Goal: Transaction & Acquisition: Purchase product/service

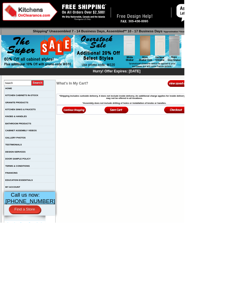
scroll to position [6, 0]
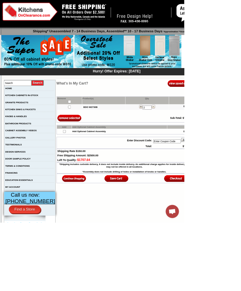
click at [118, 142] on b "BDO W2730B" at bounding box center [118, 140] width 18 height 3
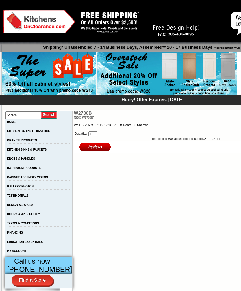
scroll to position [9, 0]
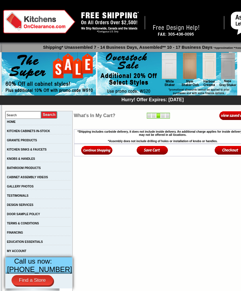
scroll to position [6, 0]
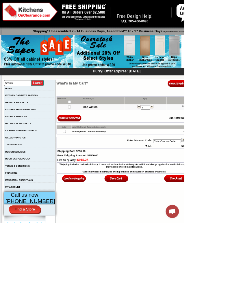
click at [196, 142] on img at bounding box center [198, 139] width 4 height 5
click at [198, 142] on img at bounding box center [200, 139] width 4 height 5
click at [93, 159] on input "image" at bounding box center [90, 155] width 31 height 10
click at [89, 135] on input "checkbox" at bounding box center [91, 133] width 4 height 4
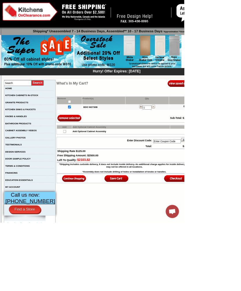
checkbox input "true"
checkbox input"] "true"
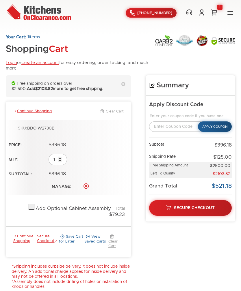
click at [88, 184] on link "Delete" at bounding box center [86, 186] width 6 height 6
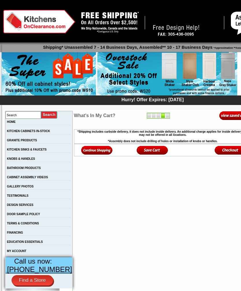
scroll to position [6, 0]
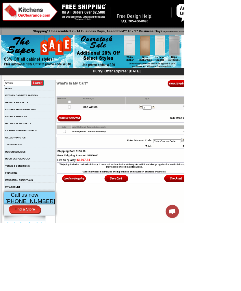
click at [89, 135] on input "checkbox" at bounding box center [91, 133] width 4 height 4
checkbox input "true"
checkbox input"] "true"
click at [89, 157] on input "image" at bounding box center [90, 155] width 31 height 10
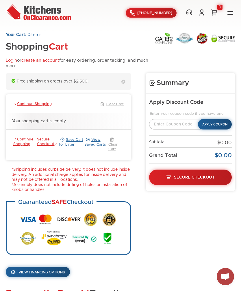
scroll to position [2, 0]
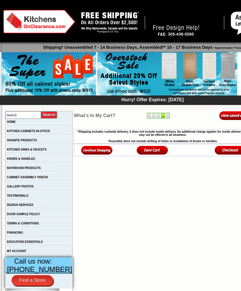
scroll to position [6, 0]
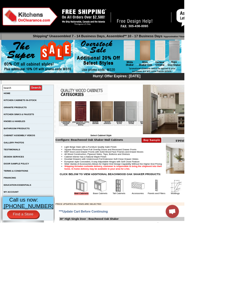
scroll to position [0, 514]
click at [114, 120] on img at bounding box center [121, 114] width 15 height 26
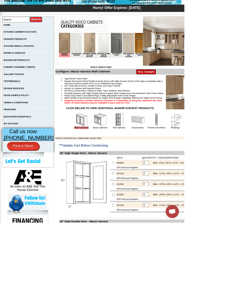
scroll to position [90, 0]
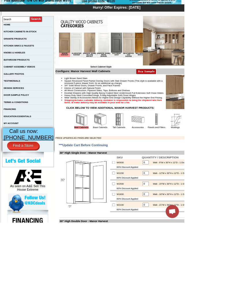
click at [155, 165] on img at bounding box center [155, 156] width 17 height 17
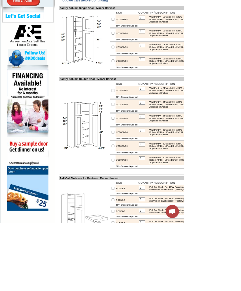
scroll to position [280, 0]
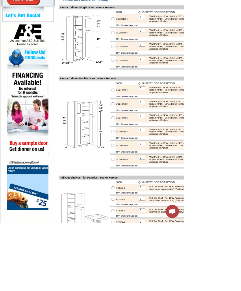
click at [146, 192] on input "checkbox" at bounding box center [148, 190] width 4 height 4
checkbox input "true"
type input "1"
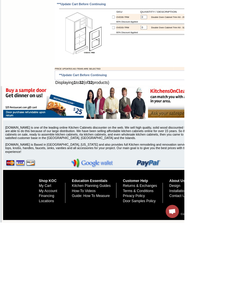
scroll to position [978, 0]
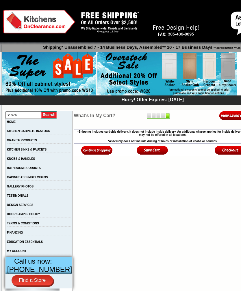
scroll to position [9, 0]
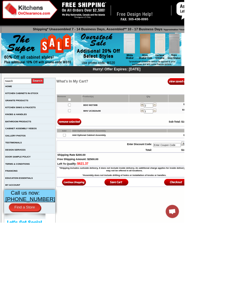
click at [89, 139] on input"] "checkbox" at bounding box center [91, 137] width 4 height 4
checkbox input"] "true"
click at [90, 164] on input "image" at bounding box center [90, 159] width 31 height 10
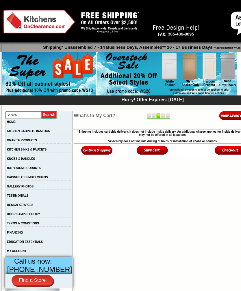
scroll to position [9, 0]
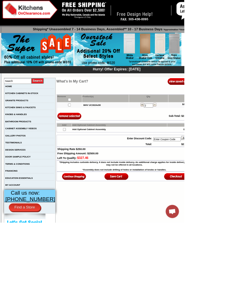
click at [200, 139] on img at bounding box center [202, 136] width 4 height 5
click at [194, 73] on img at bounding box center [167, 65] width 140 height 44
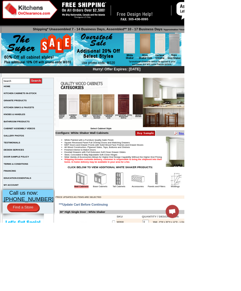
scroll to position [0, 474]
click at [169, 111] on img at bounding box center [176, 107] width 15 height 26
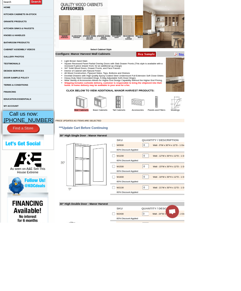
scroll to position [112, 0]
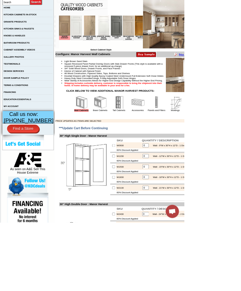
click at [131, 143] on img at bounding box center [130, 133] width 17 height 17
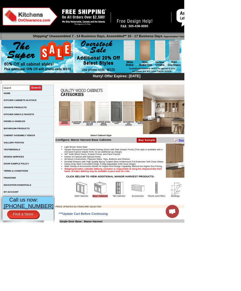
click at [181, 255] on img at bounding box center [179, 245] width 17 height 17
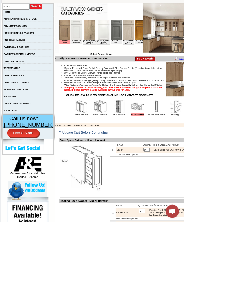
scroll to position [107, 0]
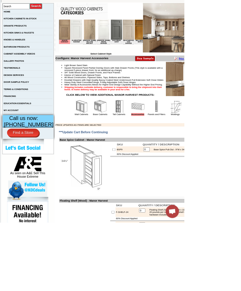
click at [147, 198] on input "checkbox" at bounding box center [149, 196] width 4 height 4
checkbox input "true"
type input "1"
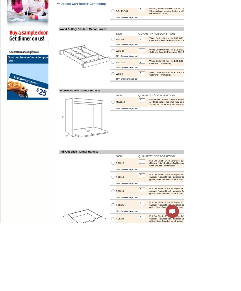
scroll to position [425, 0]
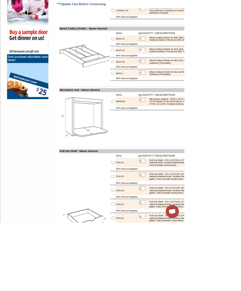
click at [146, 135] on input "checkbox" at bounding box center [148, 133] width 4 height 4
checkbox input "true"
type input "1"
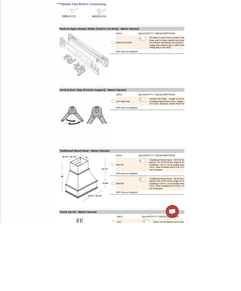
scroll to position [1189, 0]
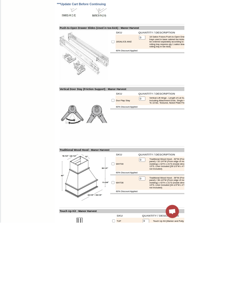
checkbox input "true"
type input "1"
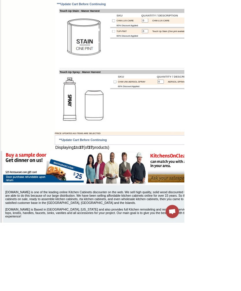
scroll to position [1542, 0]
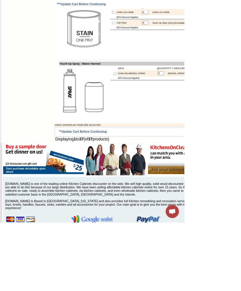
click at [147, 32] on input "checkbox" at bounding box center [149, 30] width 4 height 4
checkbox input "true"
type input "1"
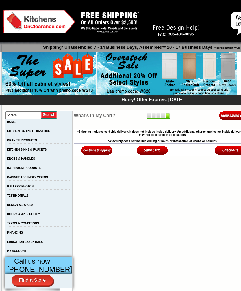
scroll to position [9, 0]
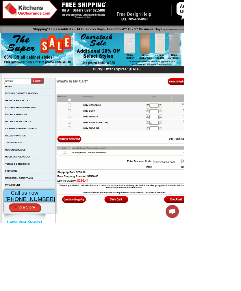
click at [97, 265] on img at bounding box center [96, 261] width 31 height 10
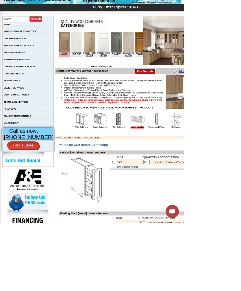
scroll to position [91, 0]
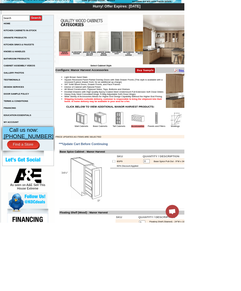
click at [204, 163] on img at bounding box center [204, 154] width 17 height 17
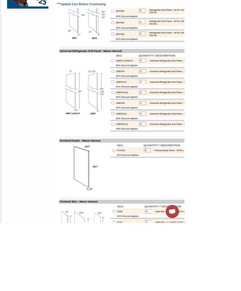
scroll to position [542, 0]
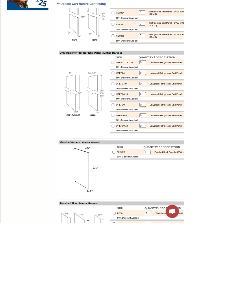
click at [146, 139] on input "checkbox" at bounding box center [148, 137] width 4 height 4
checkbox input "true"
type input "1"
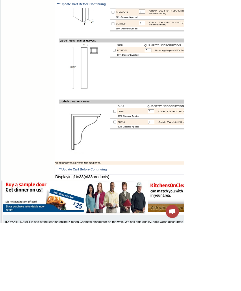
scroll to position [939, 0]
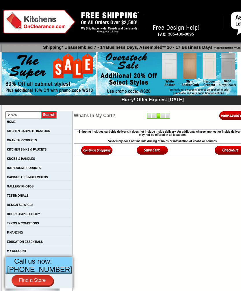
scroll to position [9, 0]
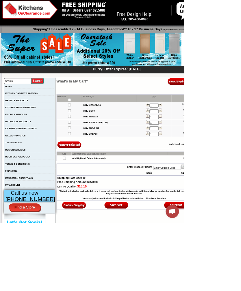
click at [97, 273] on img at bounding box center [96, 268] width 31 height 10
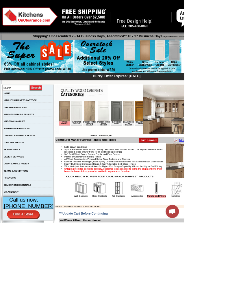
click at [160, 124] on img at bounding box center [165, 114] width 15 height 26
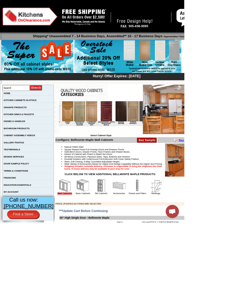
scroll to position [0, 482]
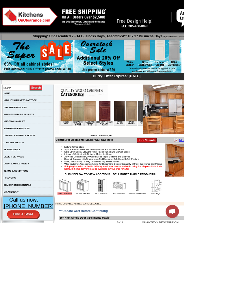
click at [146, 117] on img at bounding box center [153, 114] width 15 height 26
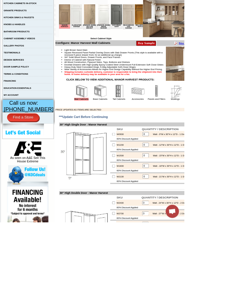
scroll to position [129, 0]
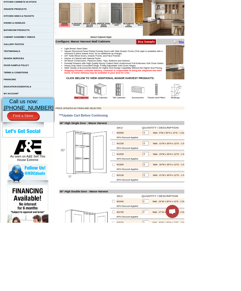
click at [128, 126] on img at bounding box center [130, 117] width 17 height 17
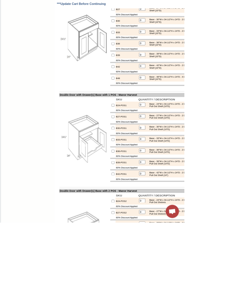
scroll to position [562, 0]
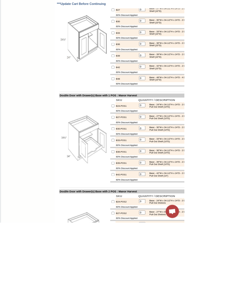
click at [146, 30] on input "checkbox" at bounding box center [148, 28] width 4 height 4
checkbox input "true"
type input "1"
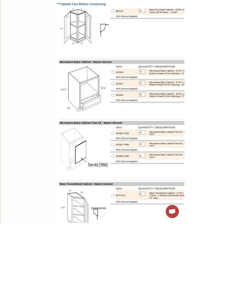
scroll to position [3183, 0]
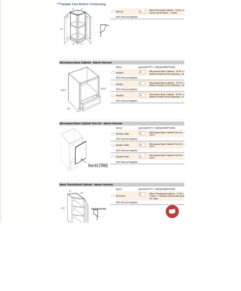
checkbox input "true"
type input "1"
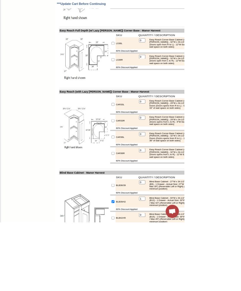
scroll to position [2699, 0]
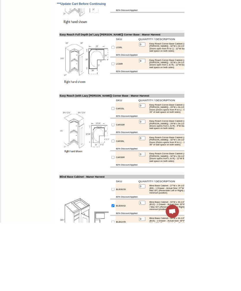
checkbox input "true"
type input "1"
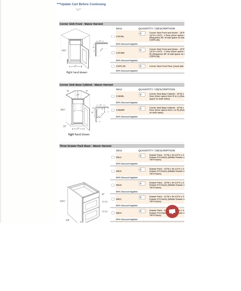
scroll to position [2307, 0]
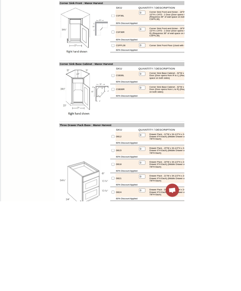
type input "2"
checkbox input "true"
type input "1"
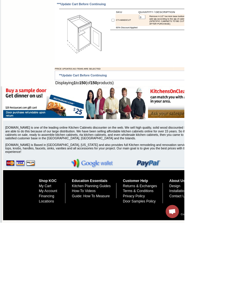
scroll to position [4463, 0]
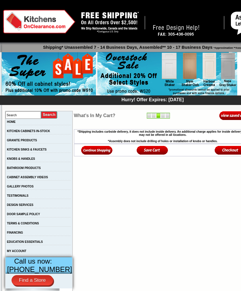
scroll to position [9, 0]
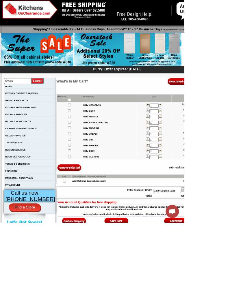
click at [224, 252] on input "Enter Coupon Code" at bounding box center [218, 249] width 36 height 5
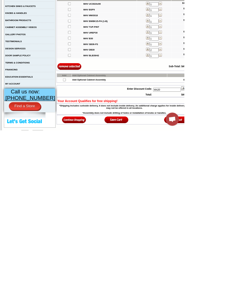
type input "Ws20"
click at [240, 233] on img at bounding box center [243, 236] width 14 height 6
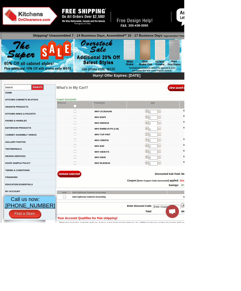
scroll to position [0, 0]
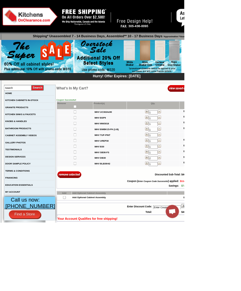
click at [29, 132] on link "KITCHEN CABINETS IN-STOCK" at bounding box center [28, 131] width 43 height 3
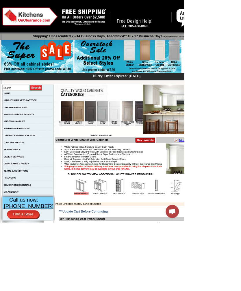
scroll to position [0, 565]
click at [143, 121] on img at bounding box center [150, 114] width 15 height 26
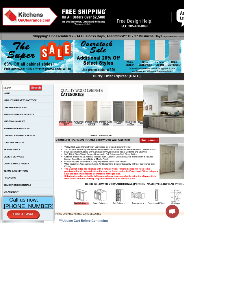
click at [146, 126] on img at bounding box center [152, 114] width 15 height 26
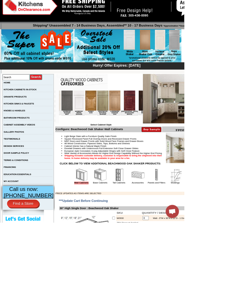
scroll to position [0, 462]
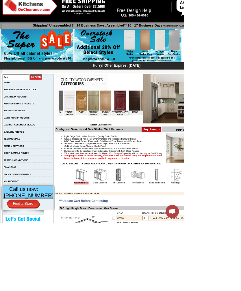
click at [166, 108] on img at bounding box center [173, 104] width 15 height 26
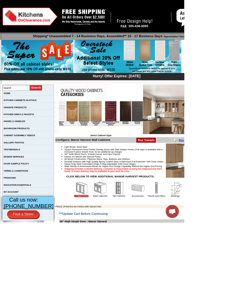
scroll to position [0, 492]
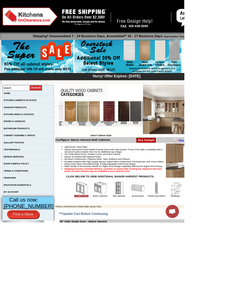
click at [167, 124] on img at bounding box center [174, 114] width 15 height 26
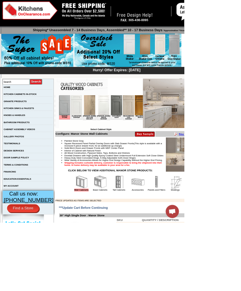
click at [70, 116] on img at bounding box center [66, 108] width 15 height 26
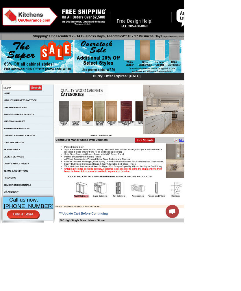
scroll to position [0, 470]
click at [174, 119] on img at bounding box center [181, 114] width 15 height 26
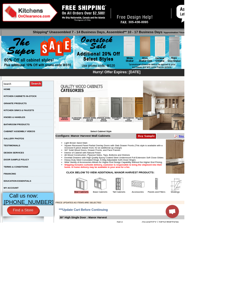
scroll to position [5, 0]
